Goal: Information Seeking & Learning: Learn about a topic

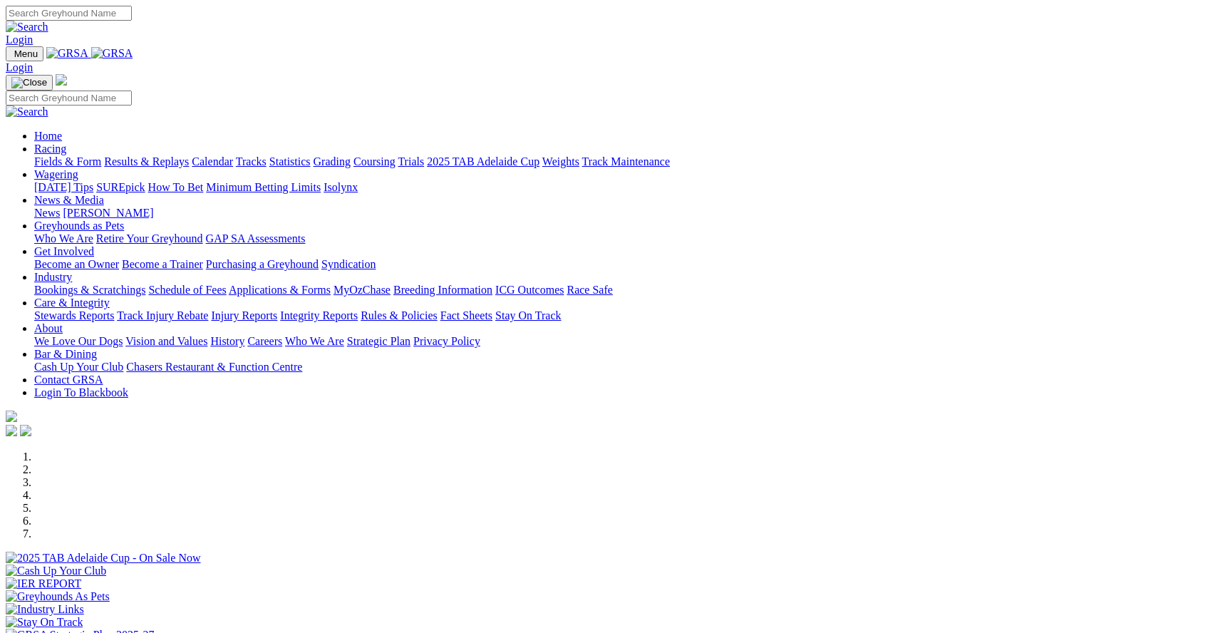
scroll to position [463, 0]
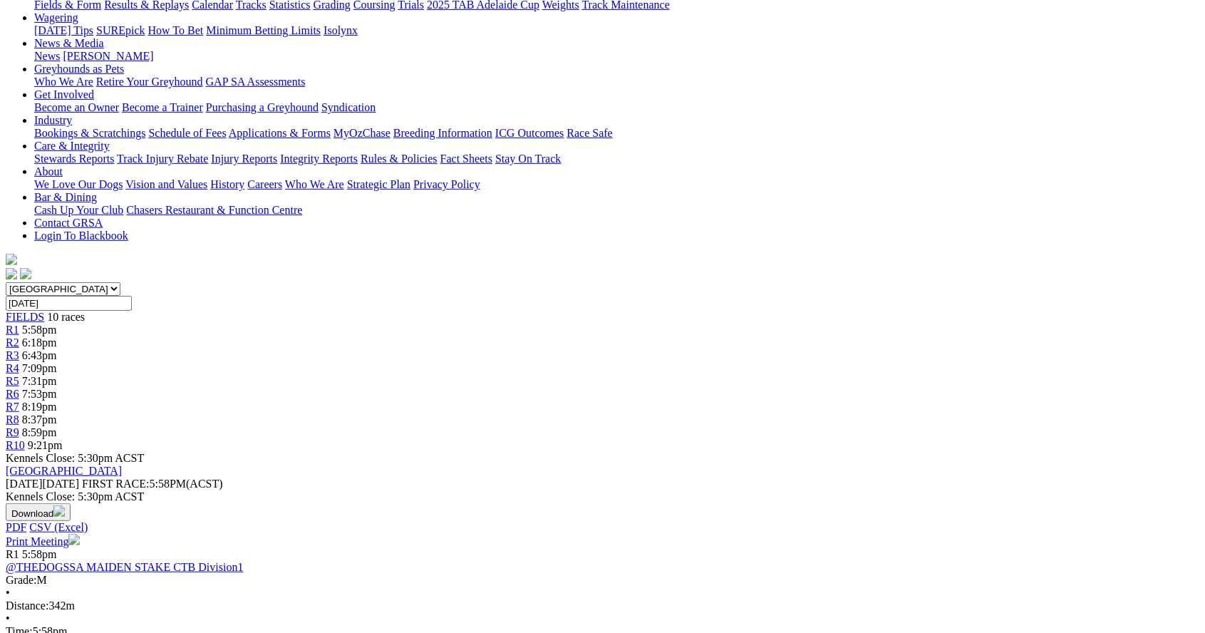
scroll to position [177, 0]
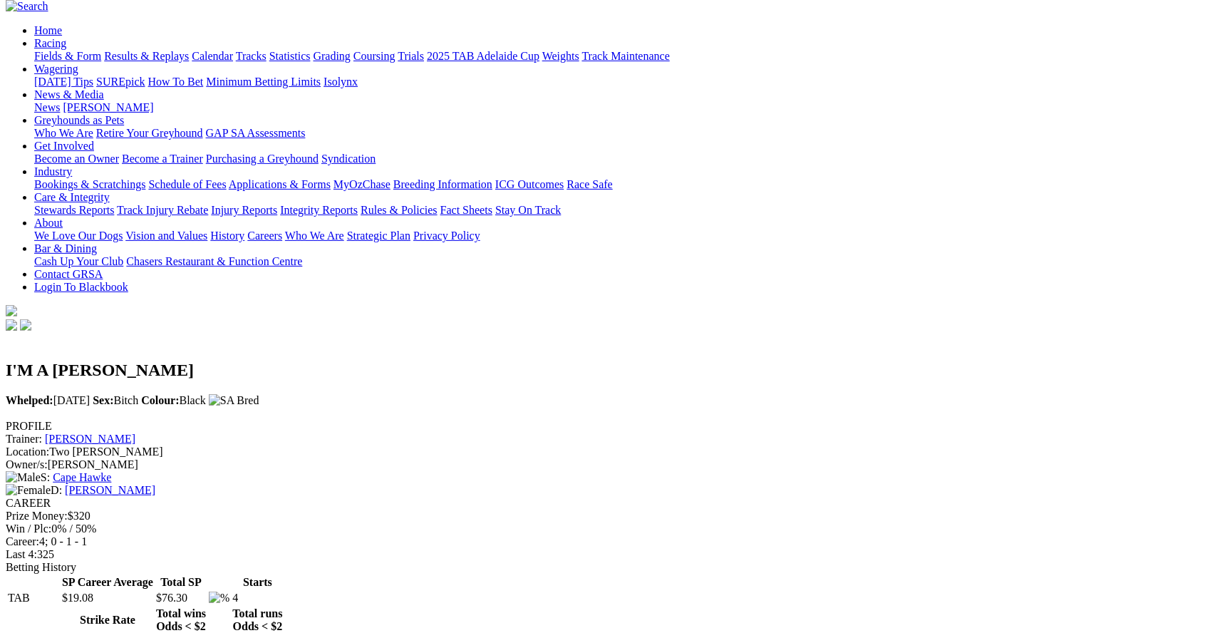
scroll to position [135, 0]
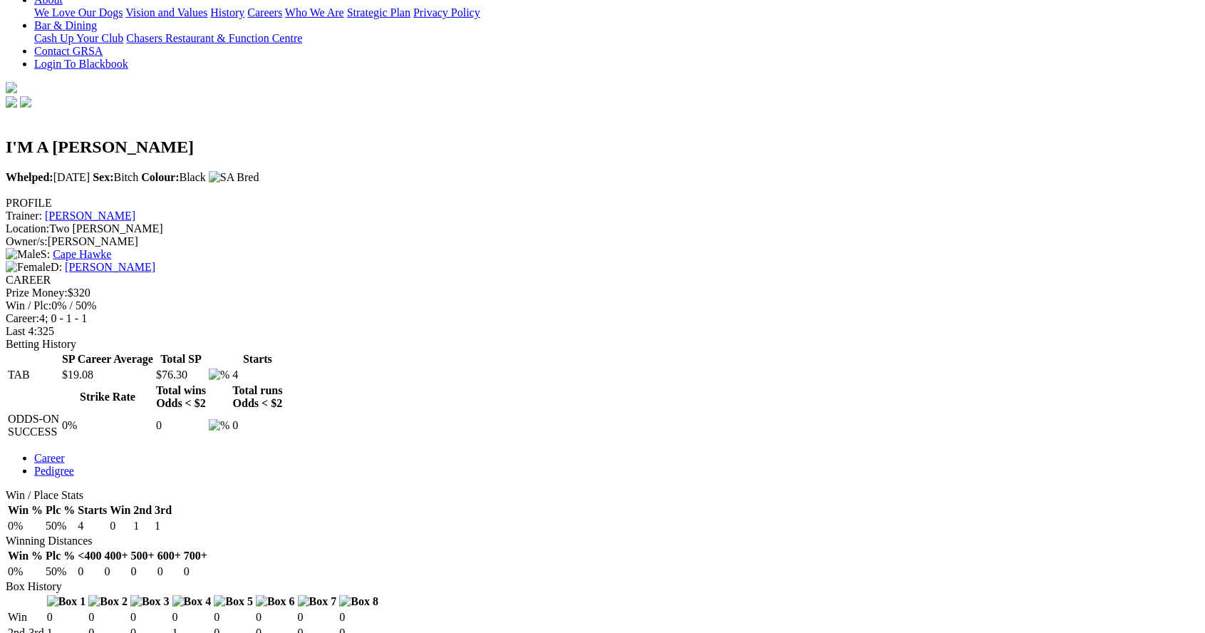
scroll to position [422, 0]
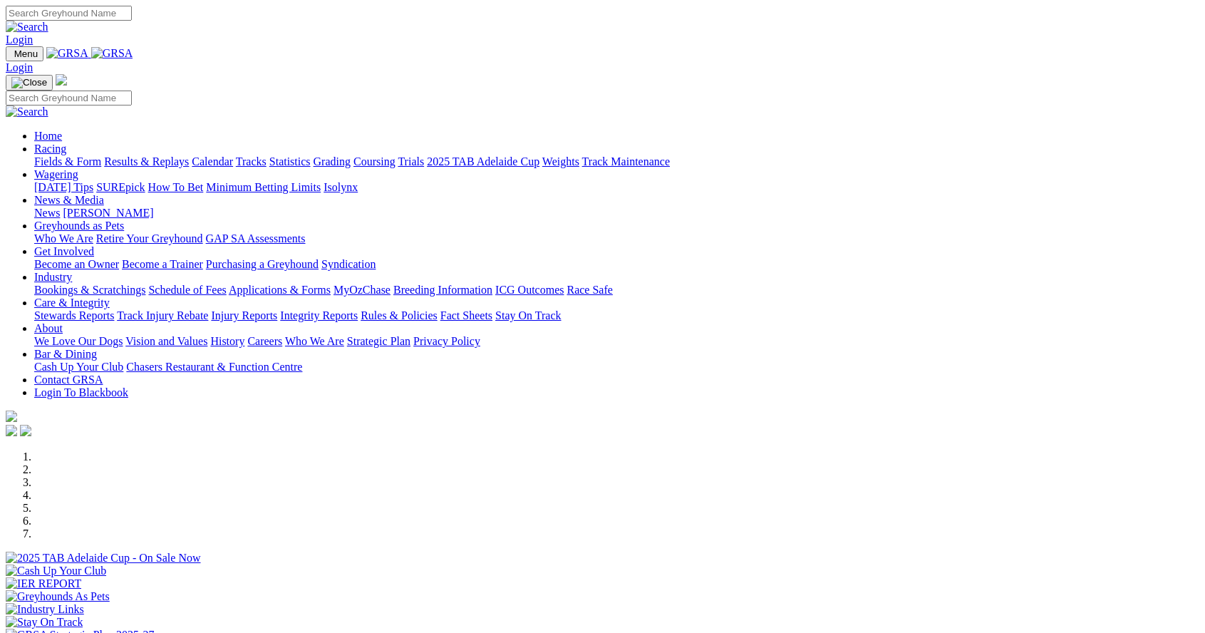
scroll to position [463, 0]
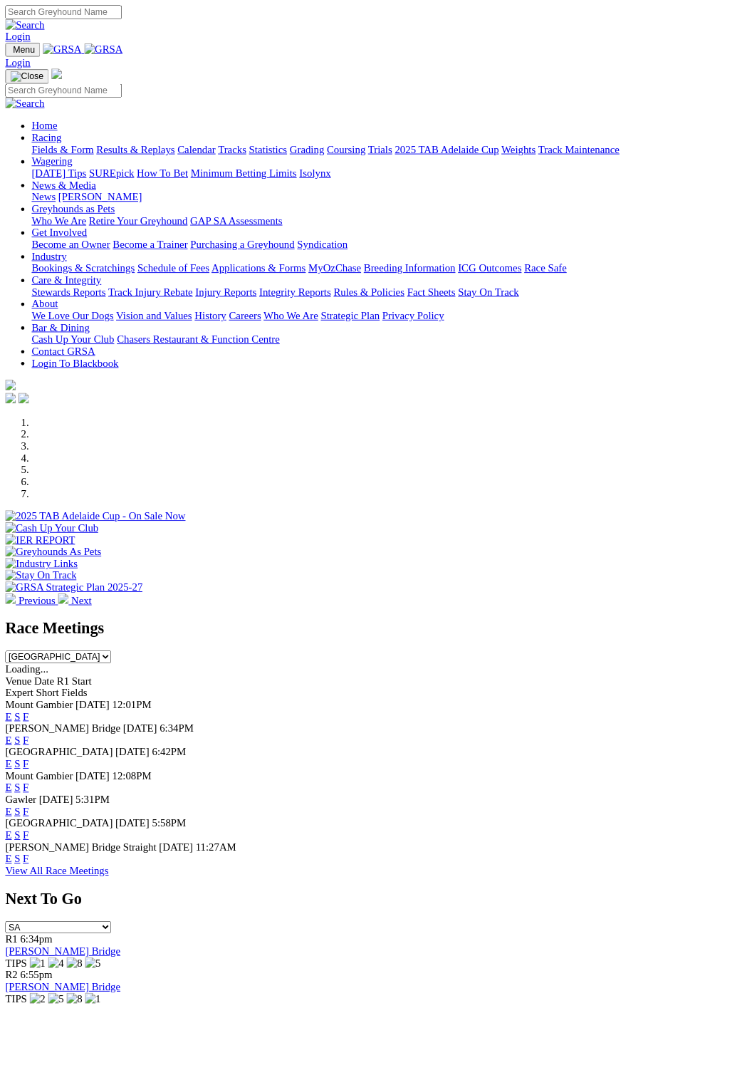
click at [31, 819] on link "F" at bounding box center [28, 825] width 6 height 12
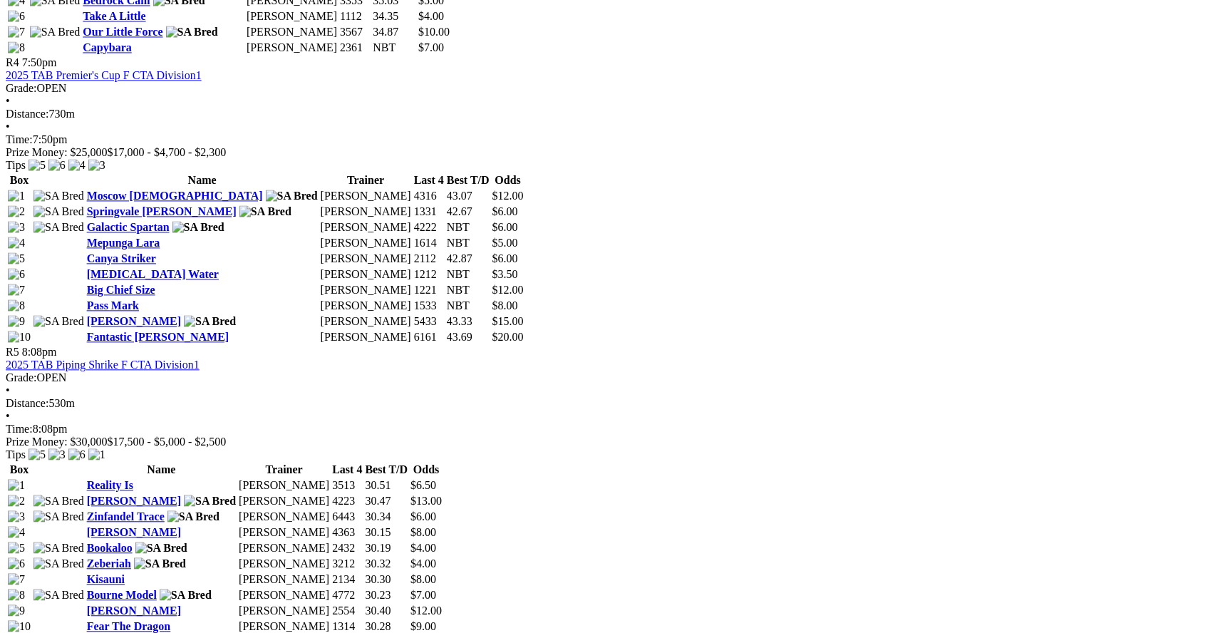
scroll to position [1441, 0]
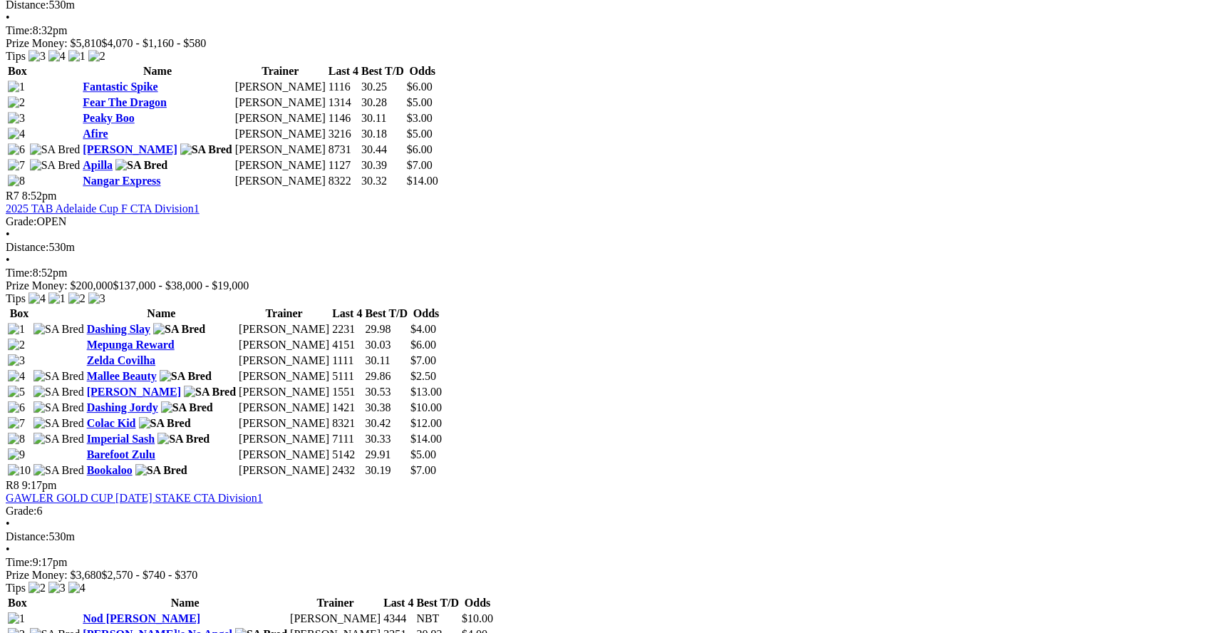
scroll to position [2127, 0]
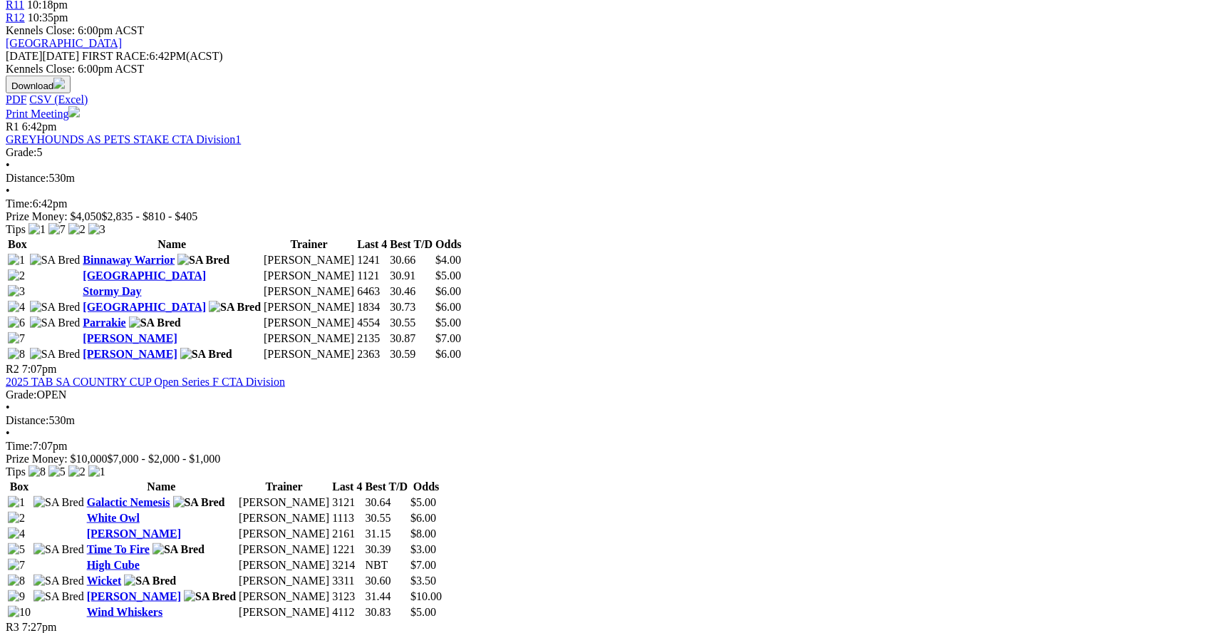
scroll to position [635, 0]
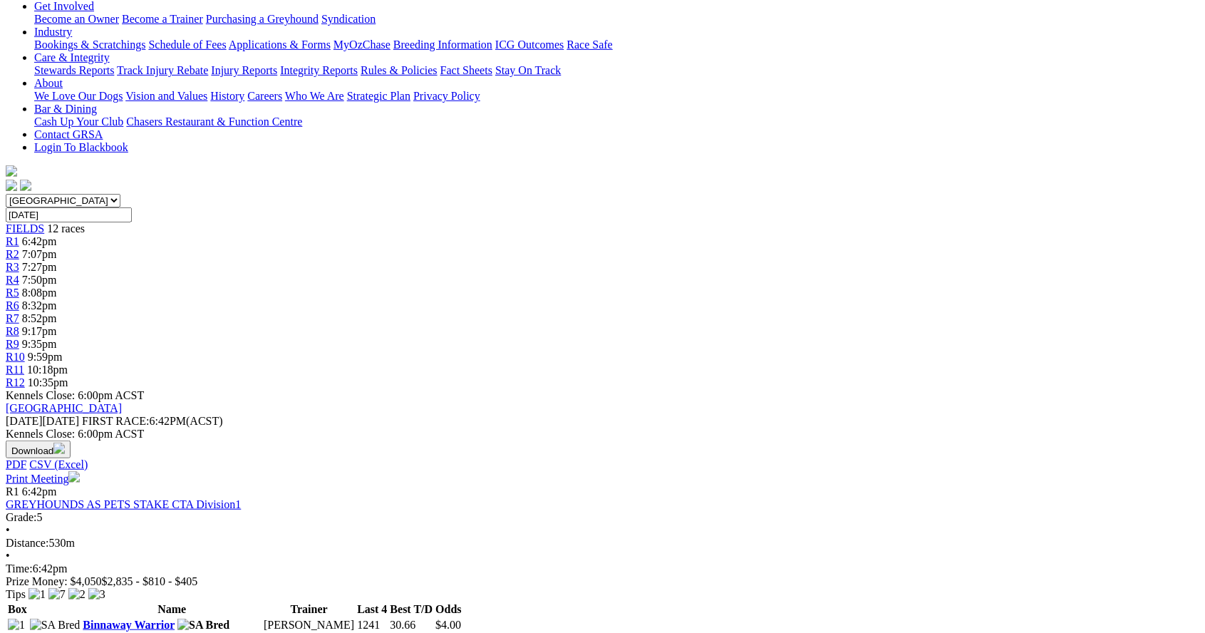
scroll to position [268, 0]
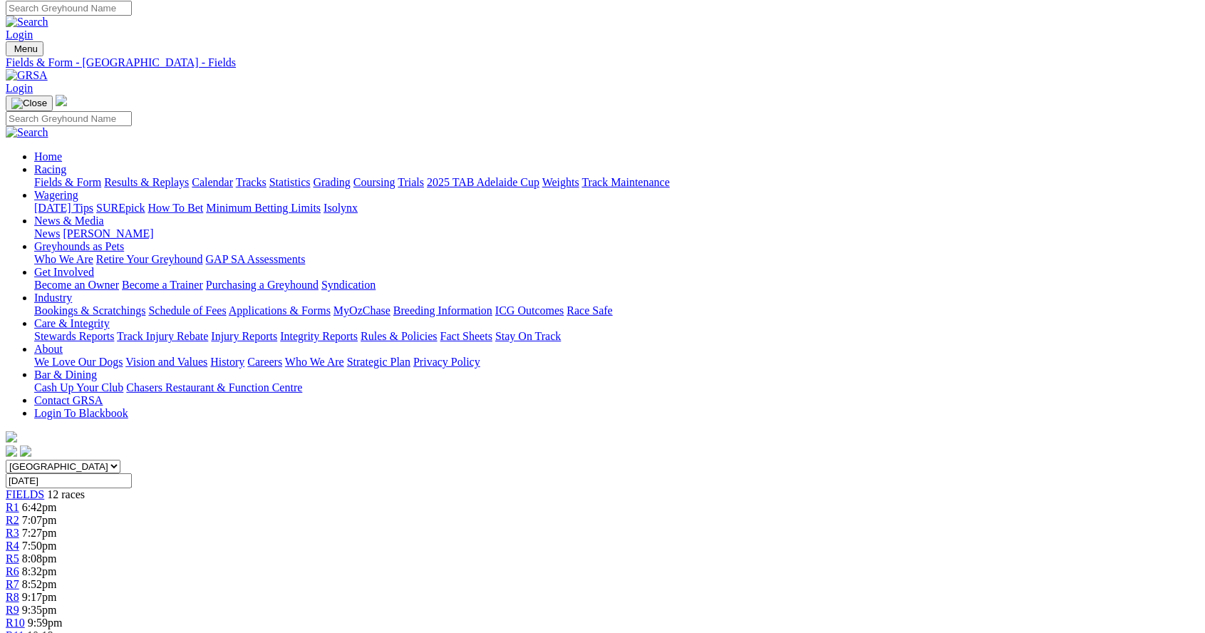
scroll to position [0, 0]
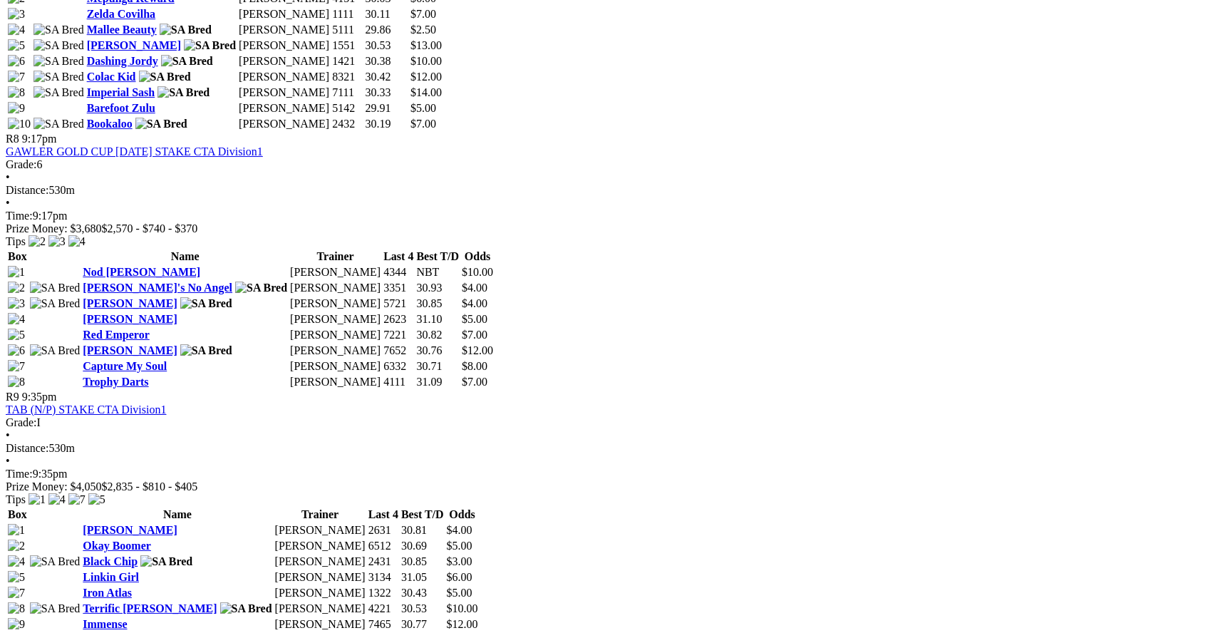
scroll to position [2478, 0]
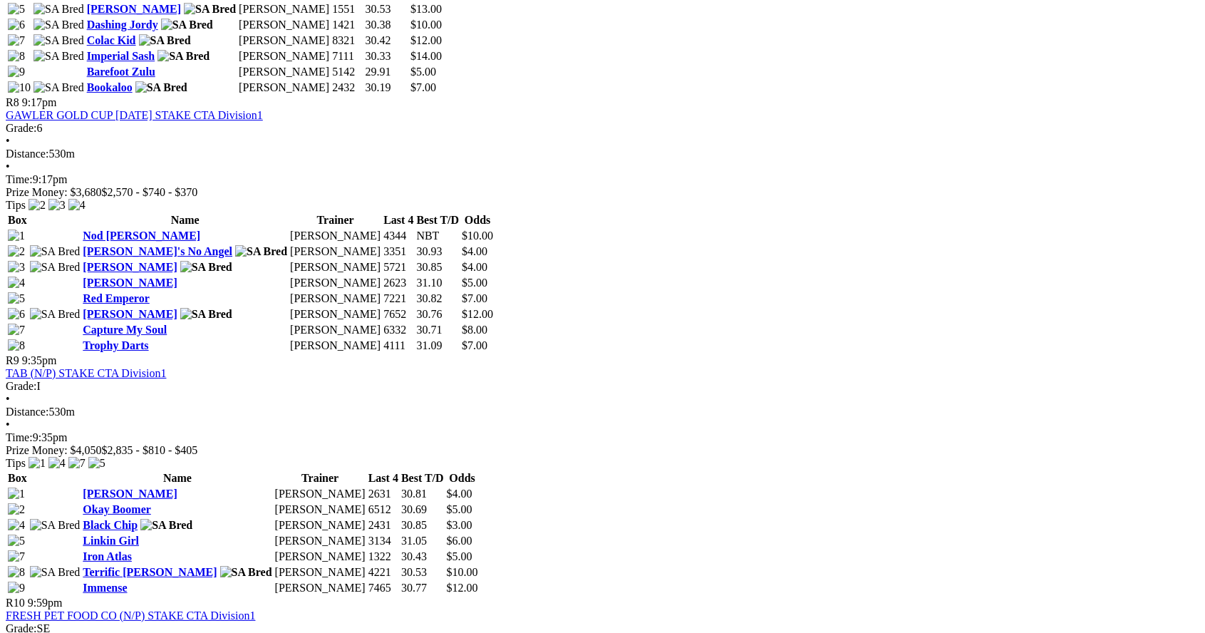
scroll to position [2546, 0]
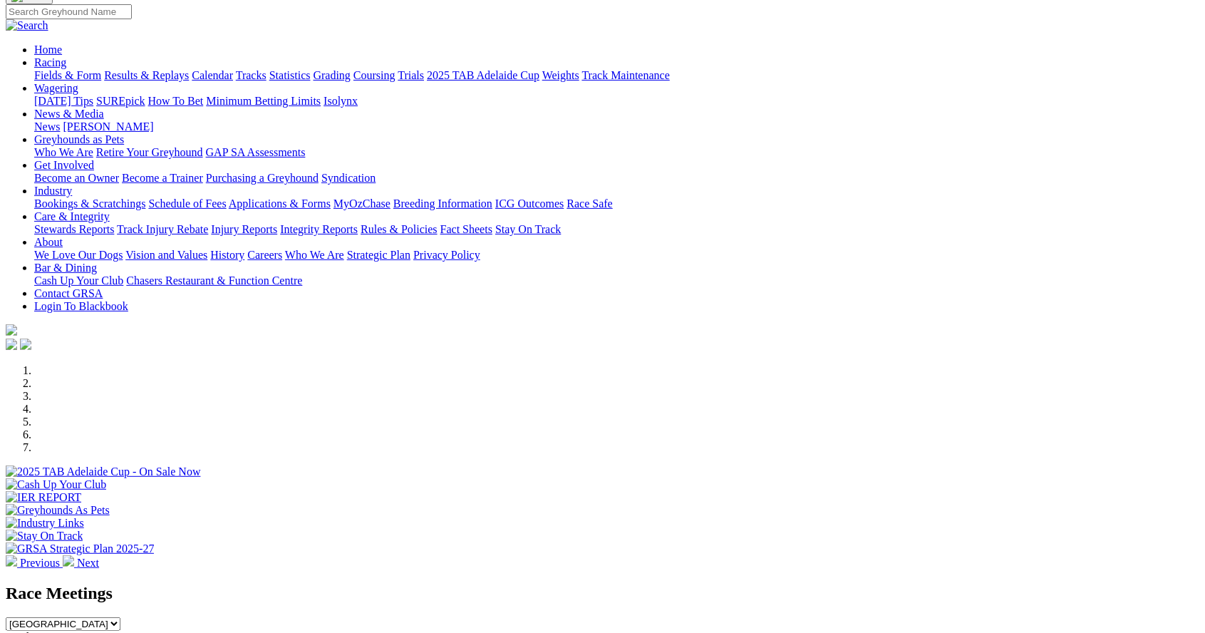
scroll to position [78, 0]
